Goal: Find specific page/section: Find specific page/section

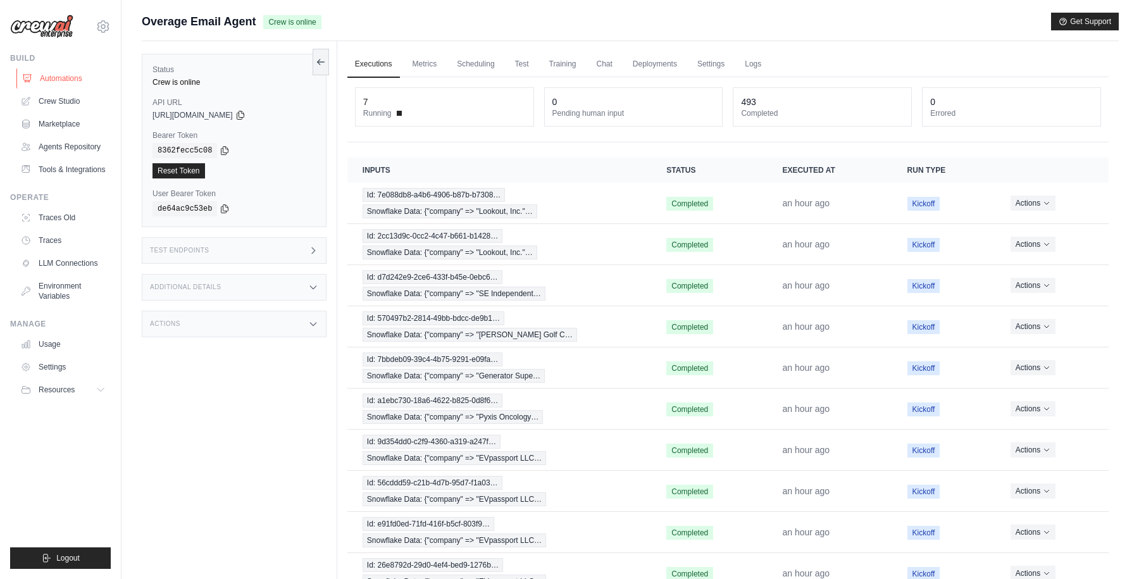
click at [62, 82] on link "Automations" at bounding box center [64, 78] width 96 height 20
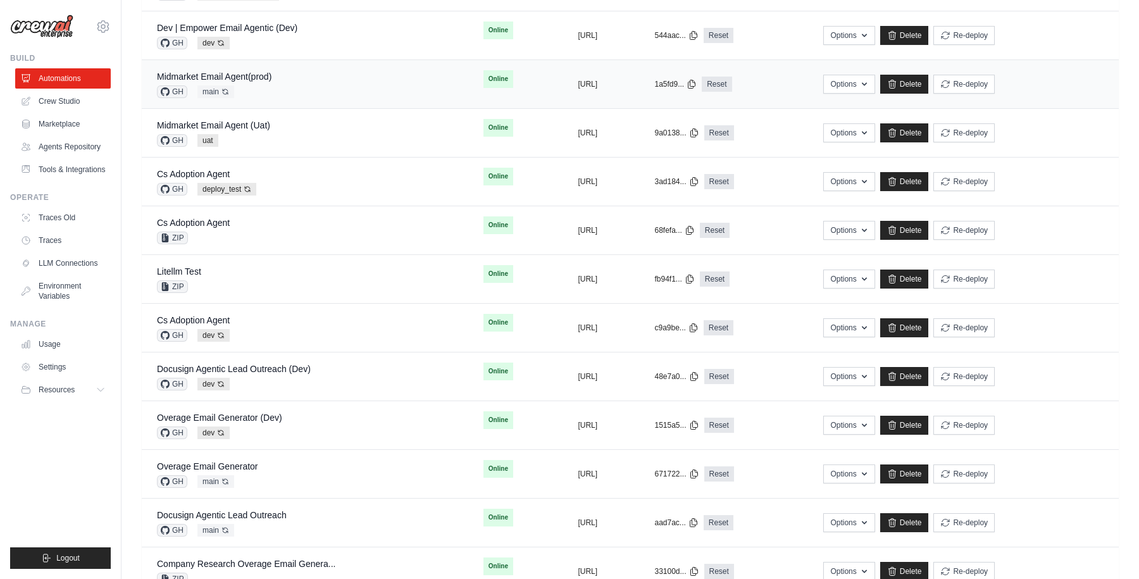
scroll to position [656, 0]
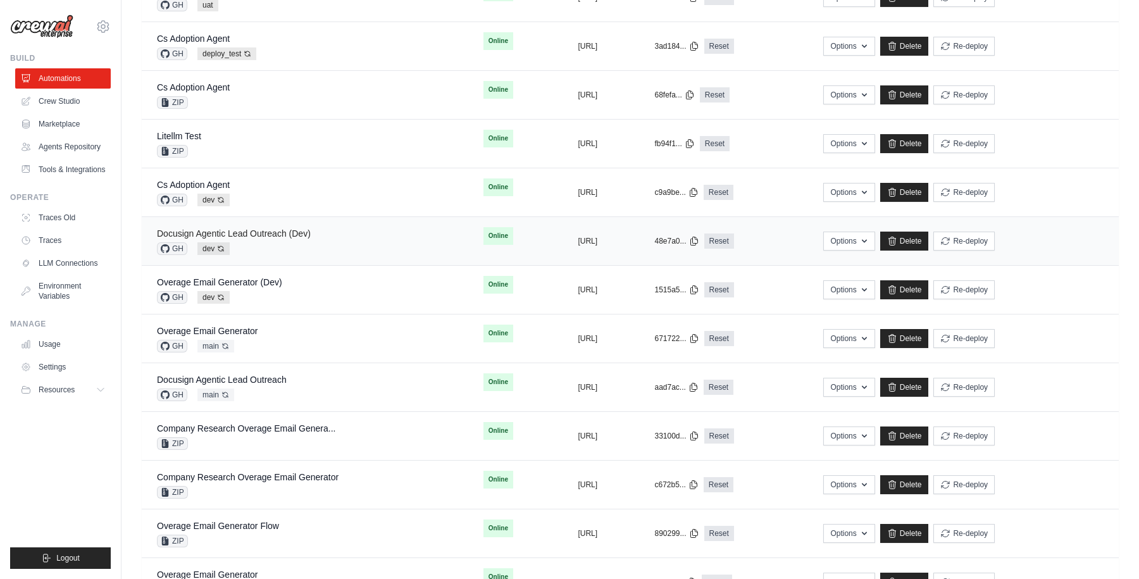
click at [268, 232] on link "Docusign Agentic Lead Outreach (Dev)" at bounding box center [234, 233] width 154 height 10
